Goal: Check status

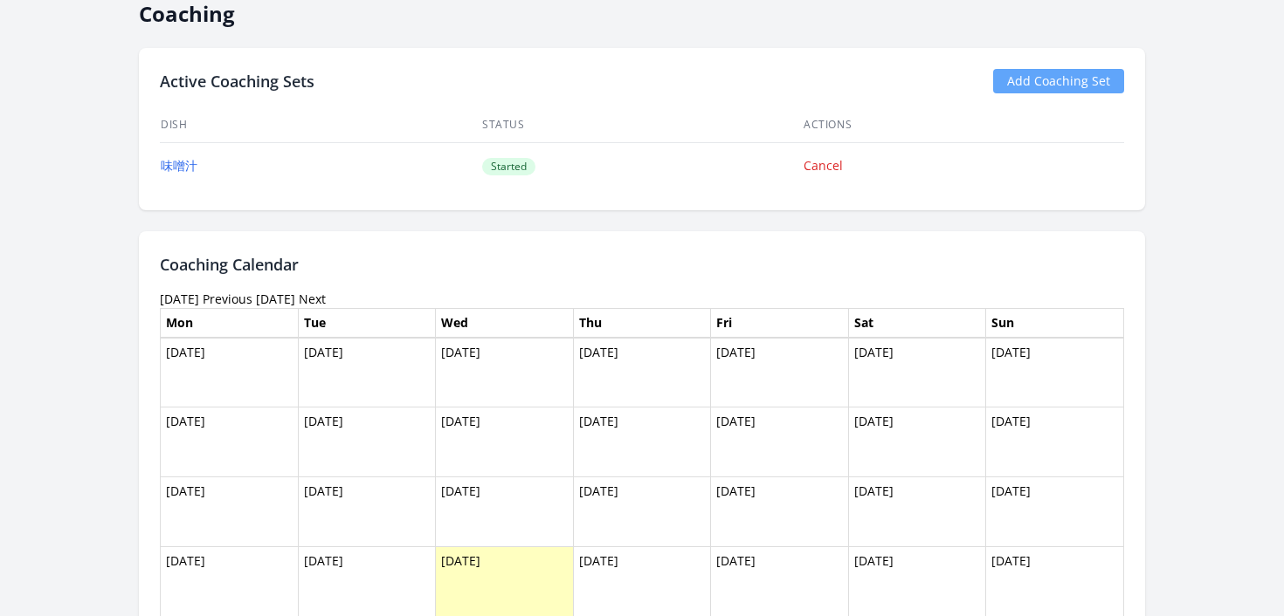
scroll to position [1692, 0]
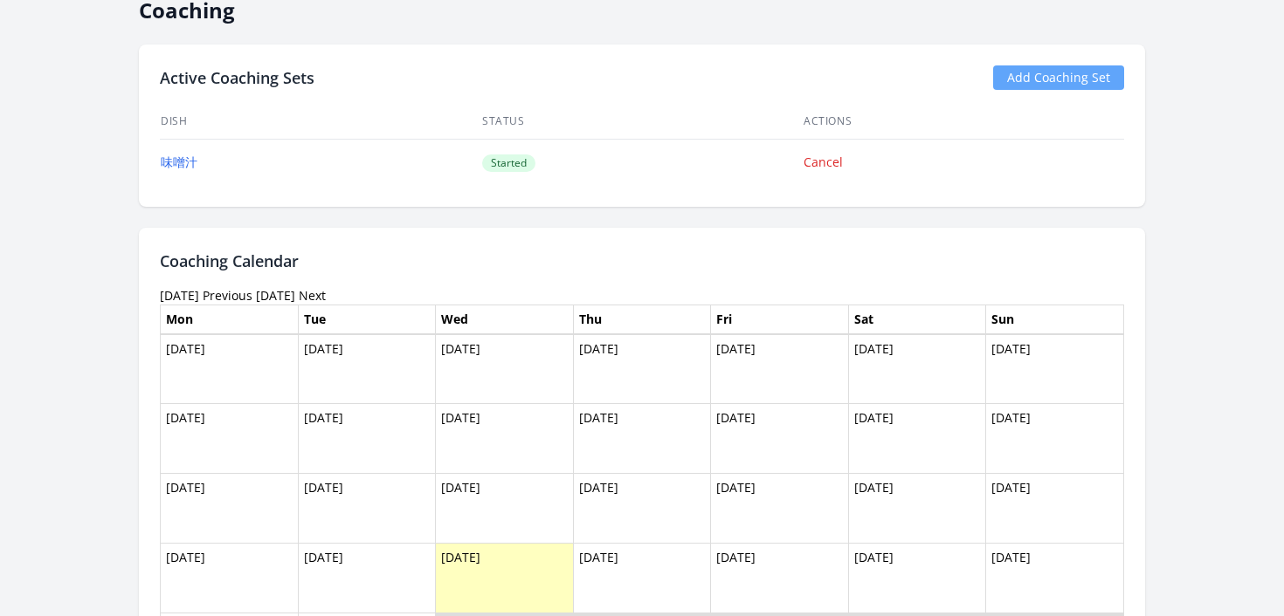
click at [252, 293] on link "Previous" at bounding box center [228, 295] width 50 height 17
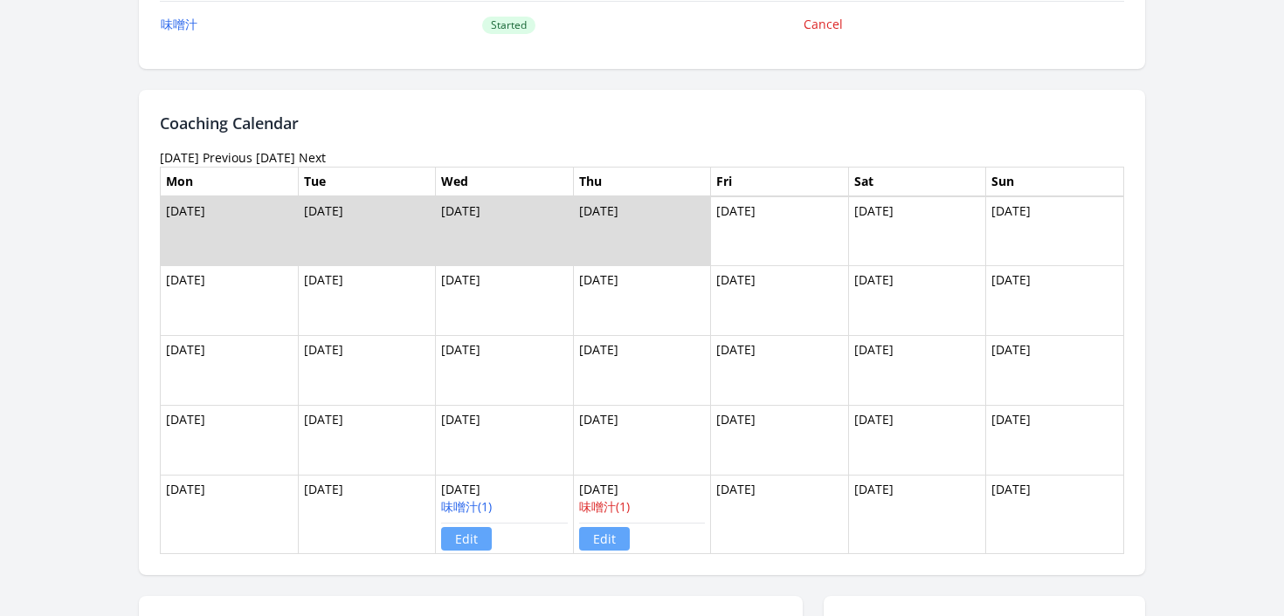
scroll to position [1790, 0]
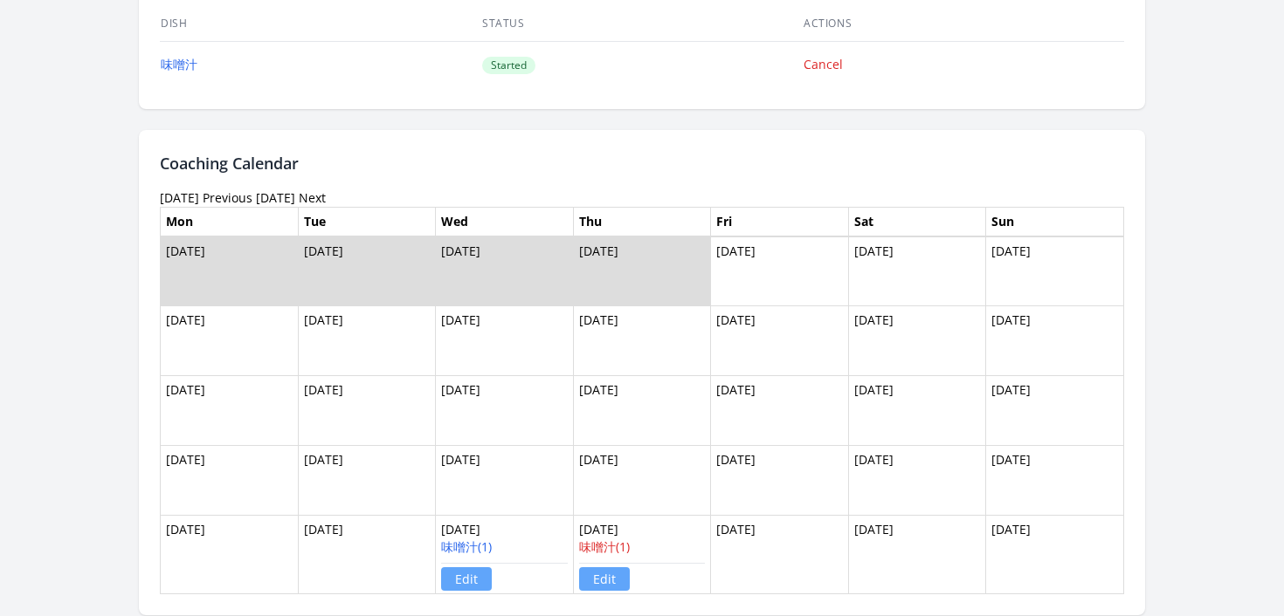
click at [326, 194] on link "Next" at bounding box center [312, 197] width 27 height 17
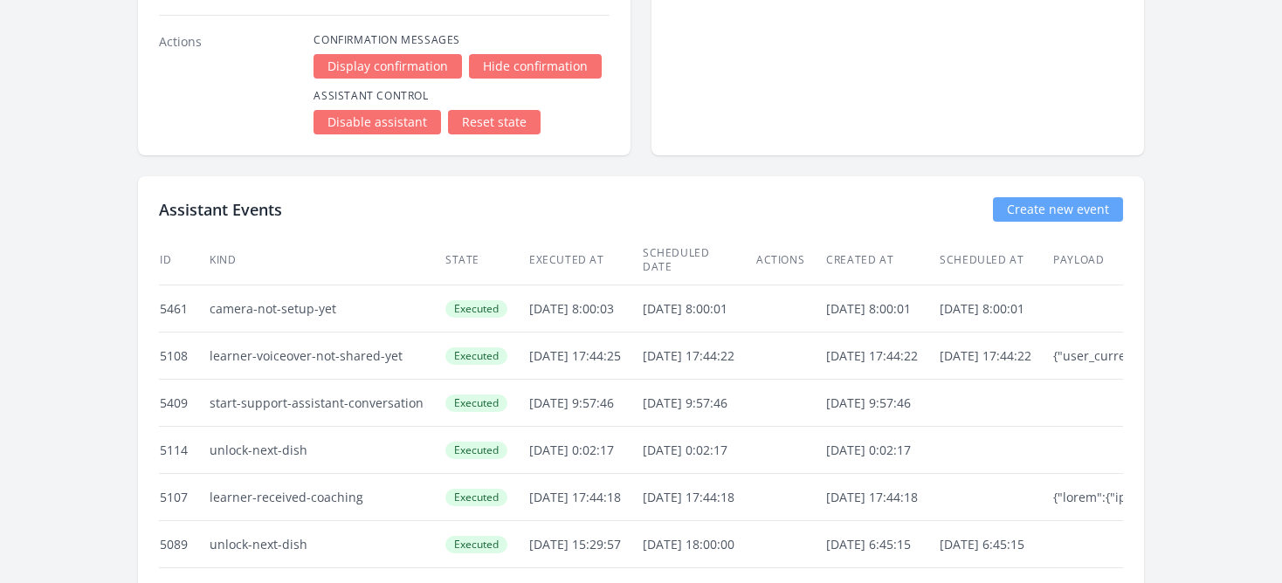
scroll to position [4529, 0]
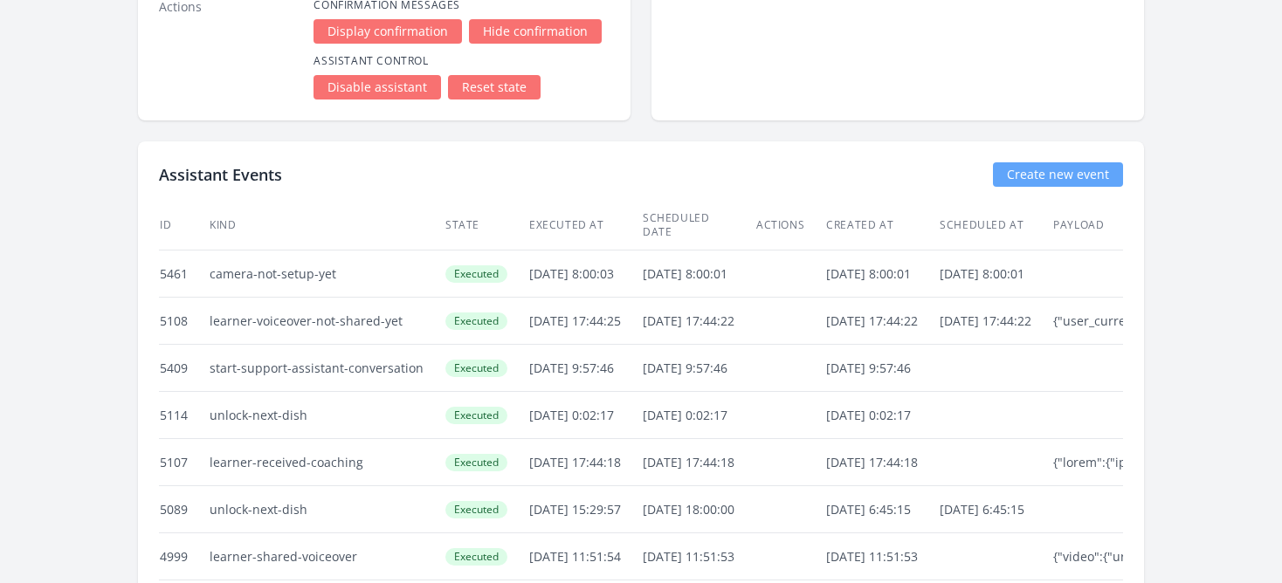
click at [237, 404] on td "unlock-next-dish" at bounding box center [327, 415] width 236 height 47
